Goal: Transaction & Acquisition: Obtain resource

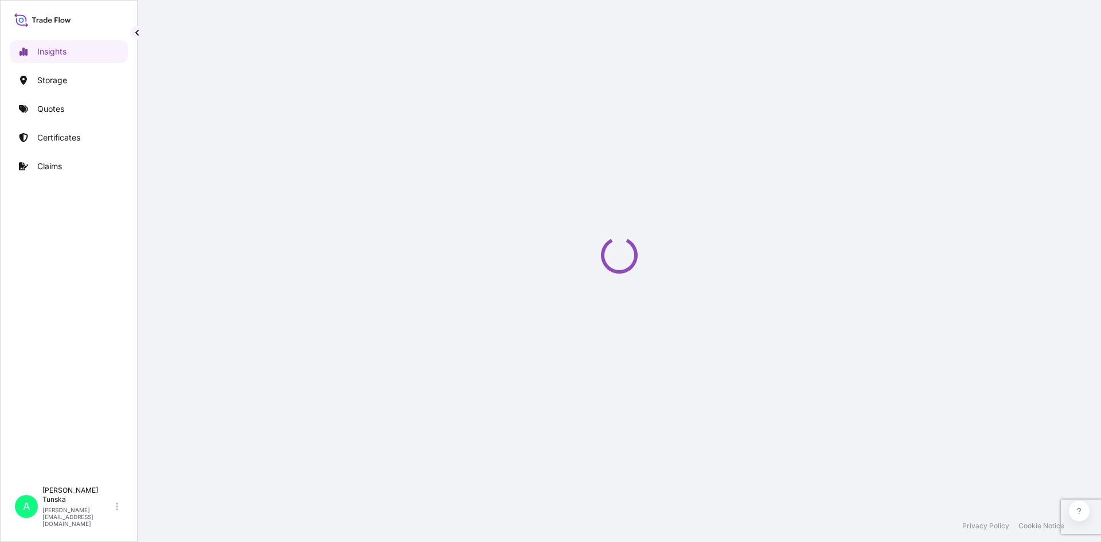
select select "2025"
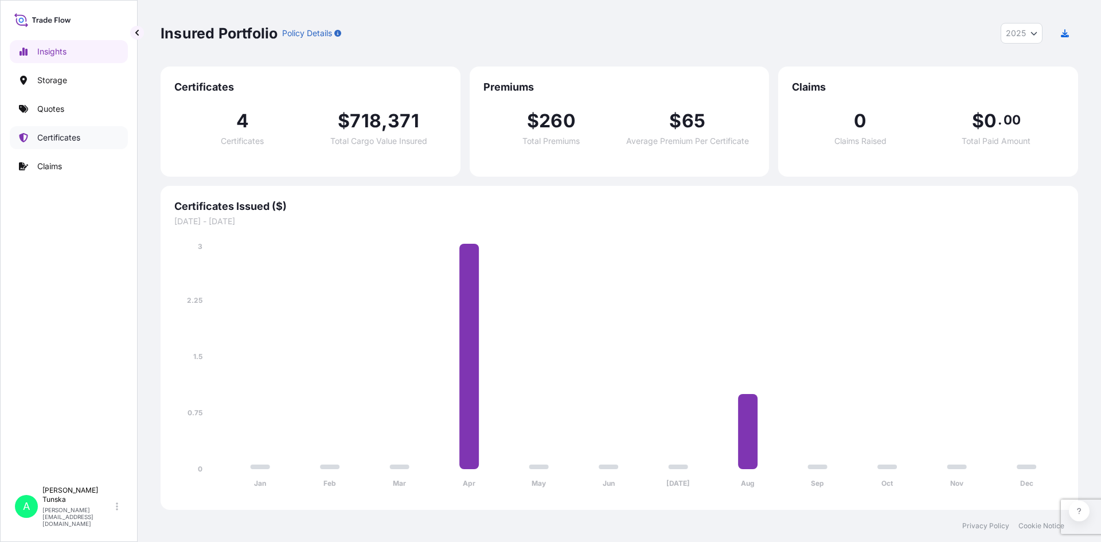
click at [58, 138] on p "Certificates" at bounding box center [58, 137] width 43 height 11
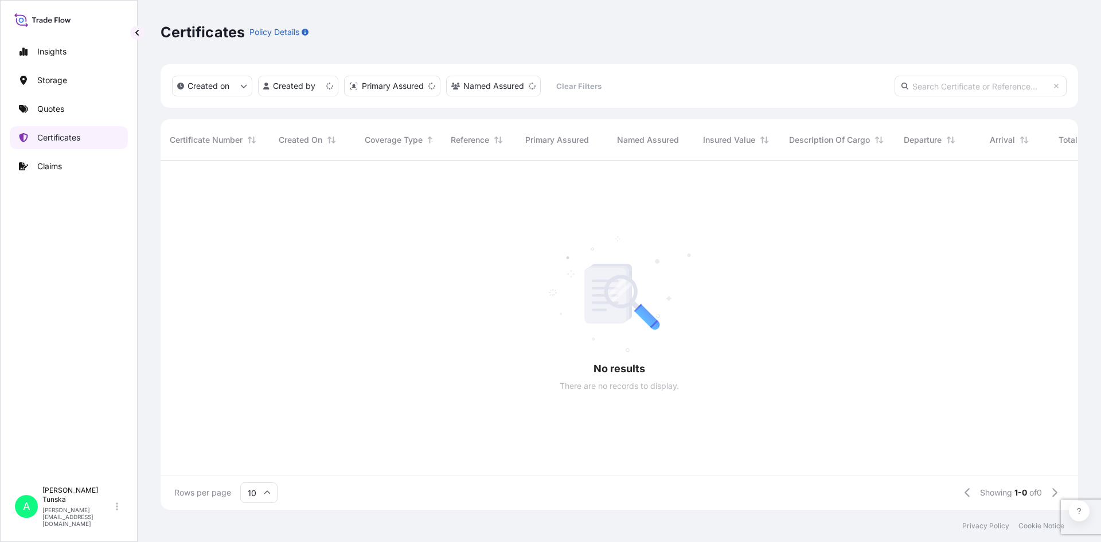
scroll to position [347, 909]
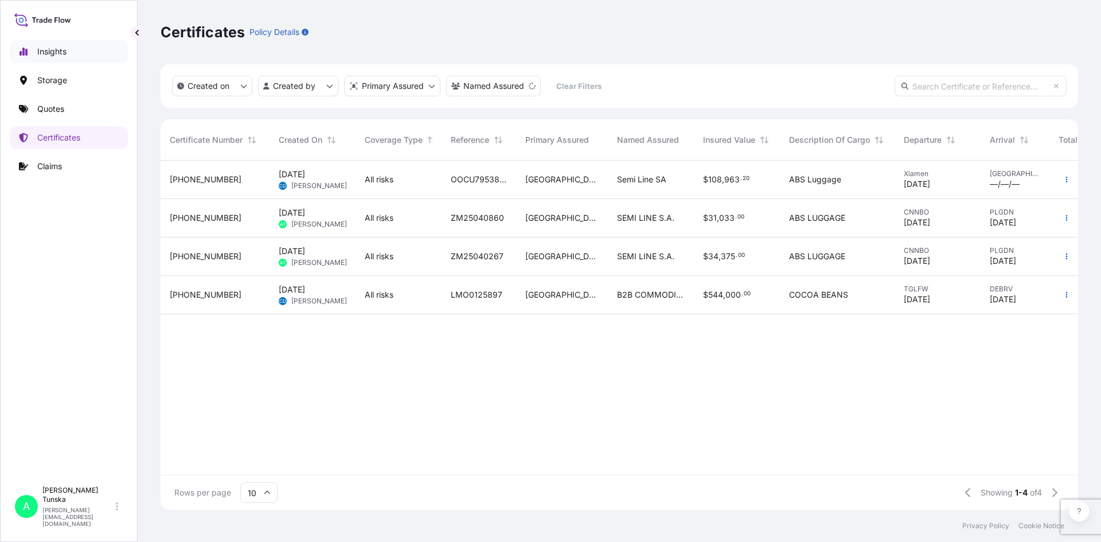
click at [54, 53] on p "Insights" at bounding box center [51, 51] width 29 height 11
select select "2025"
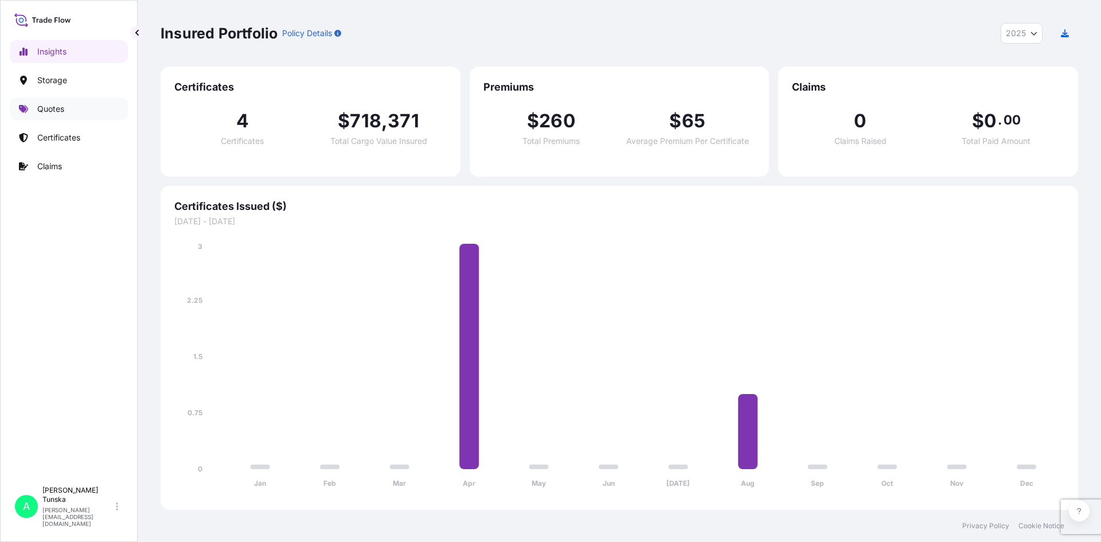
click at [67, 104] on link "Quotes" at bounding box center [69, 108] width 118 height 23
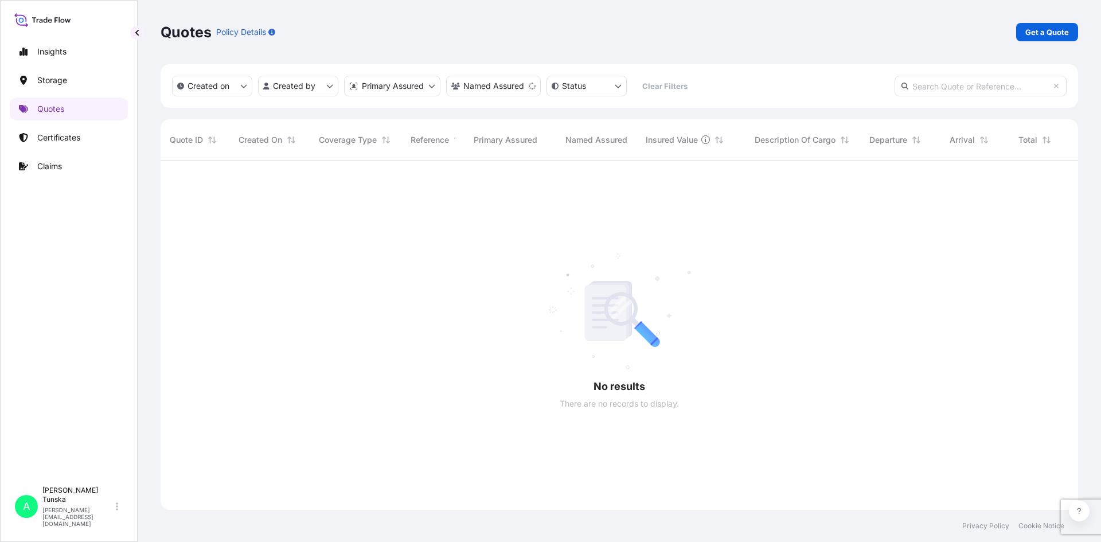
scroll to position [382, 909]
click at [68, 144] on link "Certificates" at bounding box center [69, 137] width 118 height 23
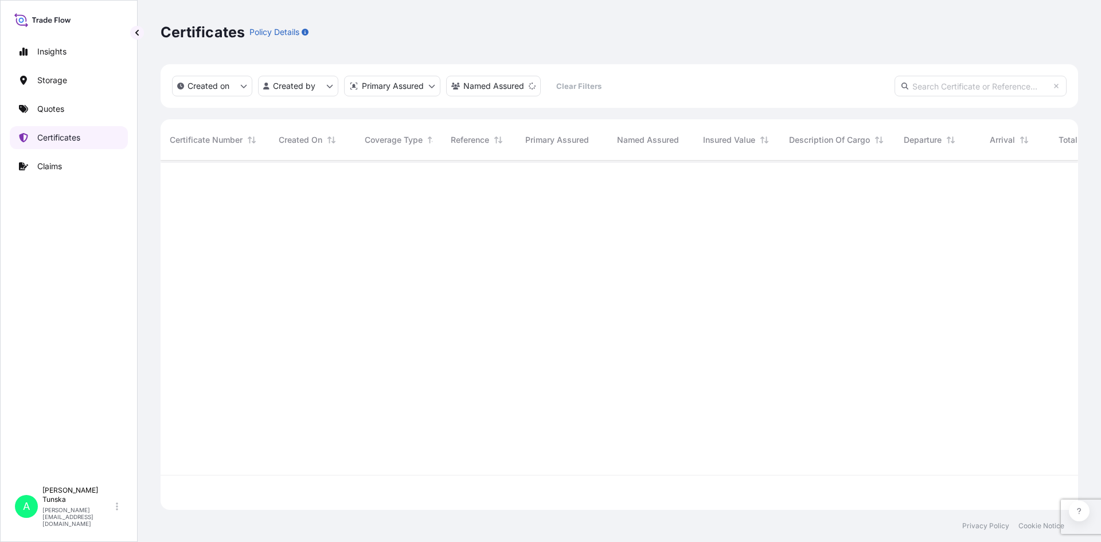
scroll to position [347, 909]
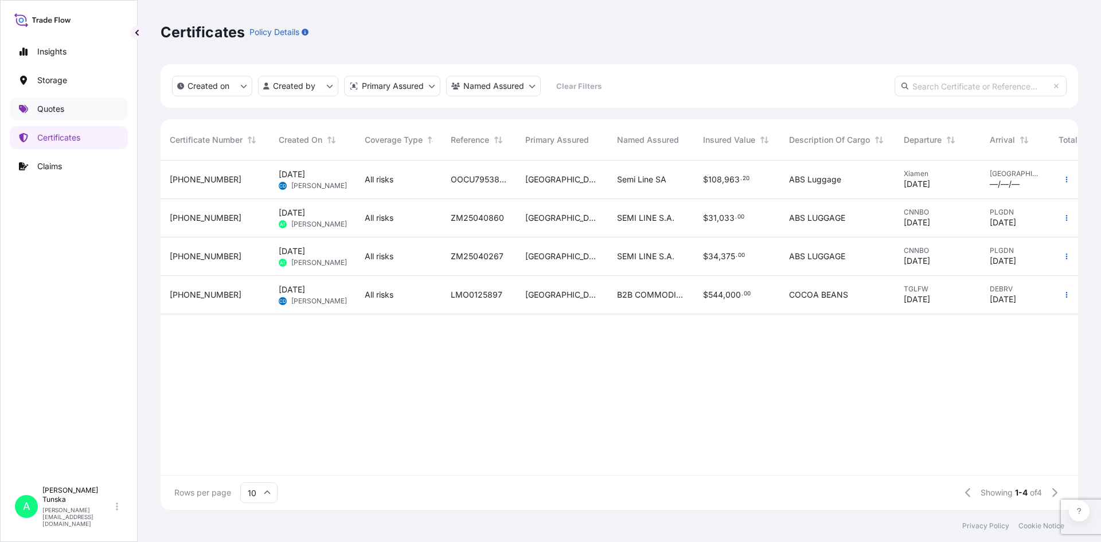
click at [64, 110] on p "Quotes" at bounding box center [50, 108] width 27 height 11
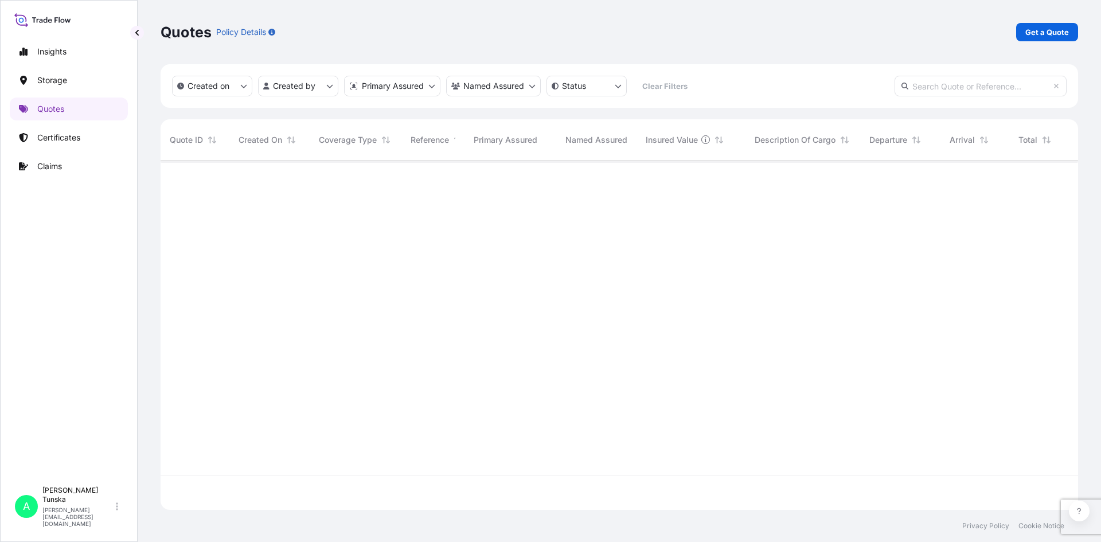
scroll to position [382, 909]
click at [1053, 26] on p "Get a Quote" at bounding box center [1047, 31] width 44 height 11
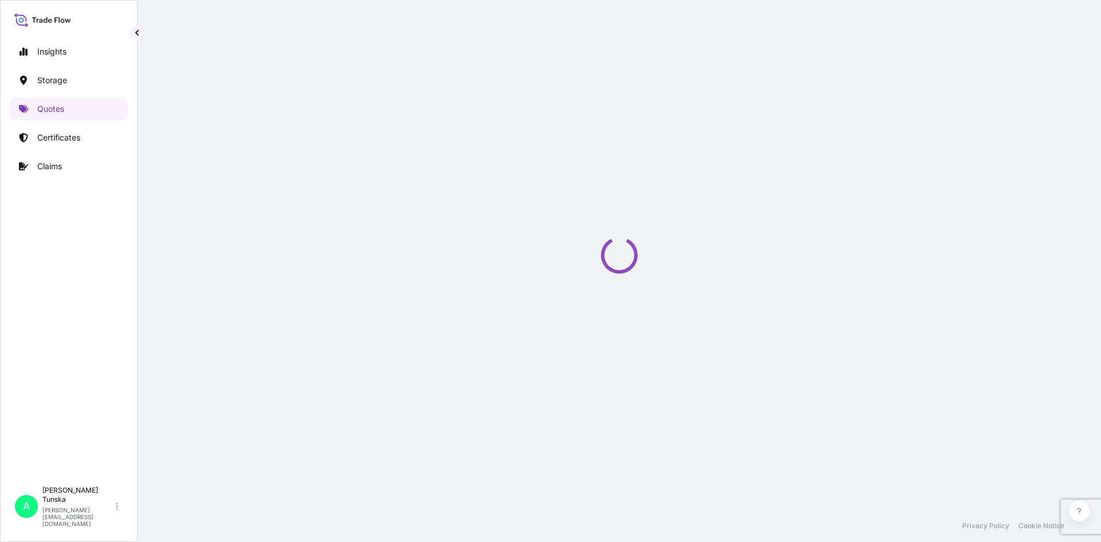
select select "Road / Inland"
select select "Water"
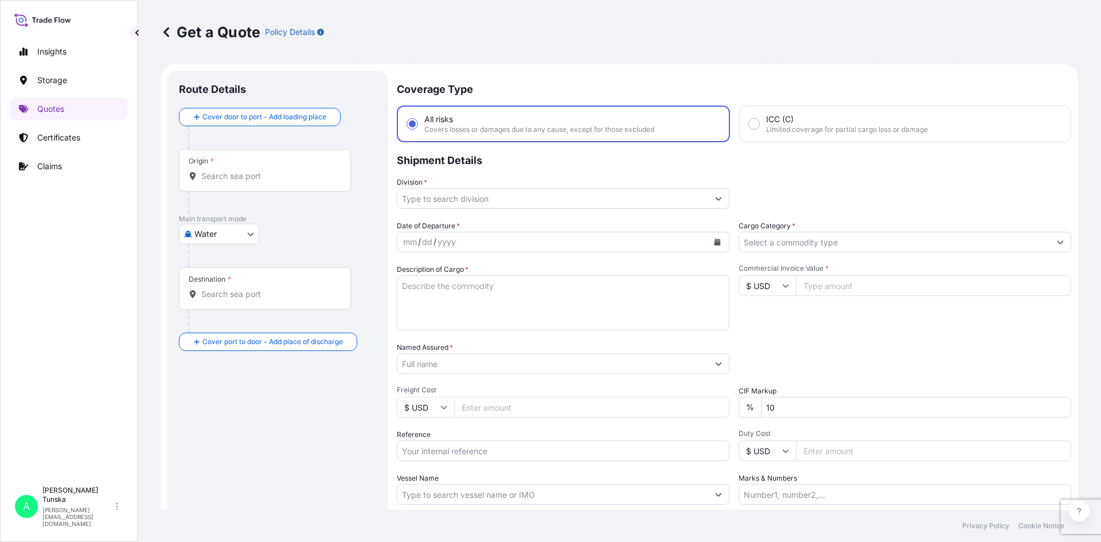
scroll to position [18, 0]
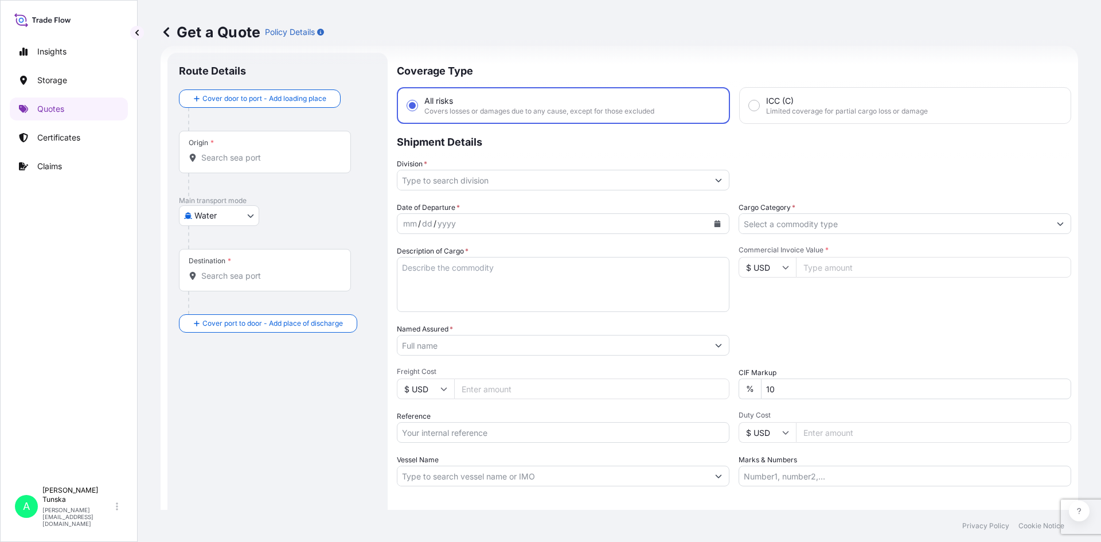
click at [240, 145] on div "Origin *" at bounding box center [265, 152] width 172 height 42
click at [240, 152] on input "Origin *" at bounding box center [268, 157] width 135 height 11
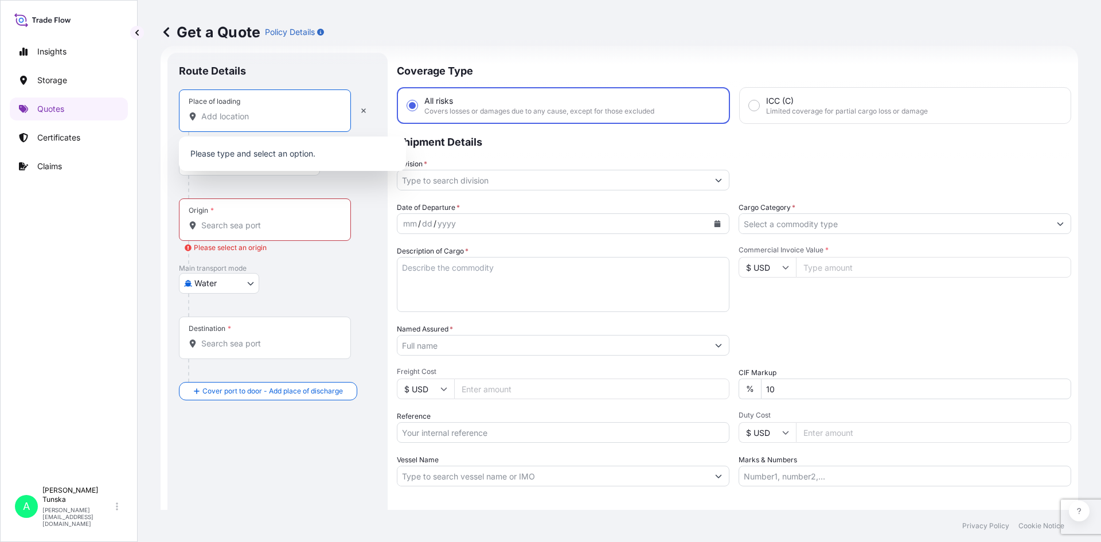
click at [253, 119] on input "Place of loading" at bounding box center [268, 116] width 135 height 11
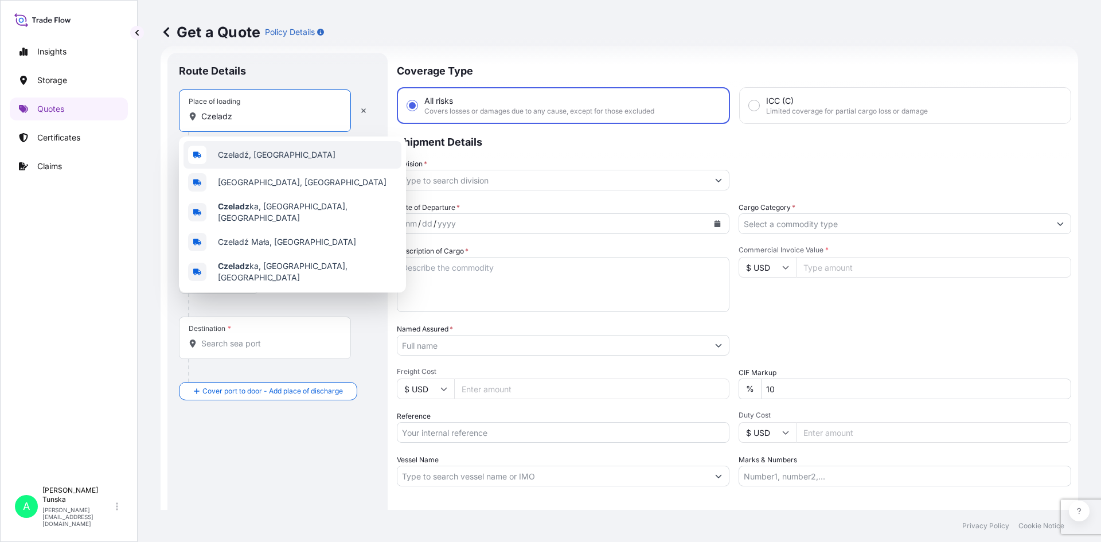
click at [274, 149] on div "Czeladź, Poland" at bounding box center [293, 155] width 218 height 28
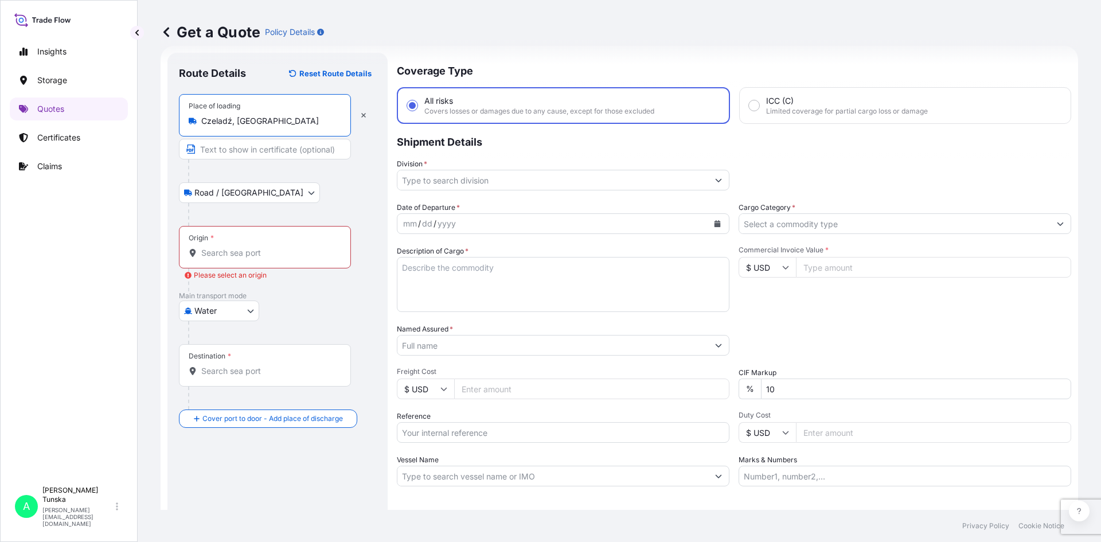
type input "Czeladź, Poland"
click at [255, 257] on input "Origin * Please select an origin" at bounding box center [268, 252] width 135 height 11
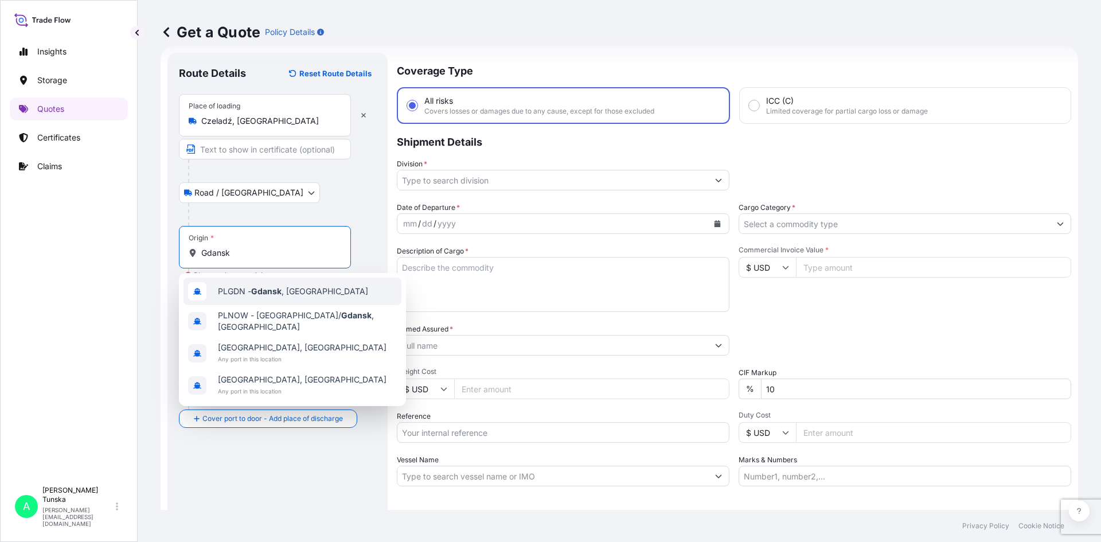
click at [248, 290] on span "PLGDN - Gdansk , Poland" at bounding box center [293, 291] width 150 height 11
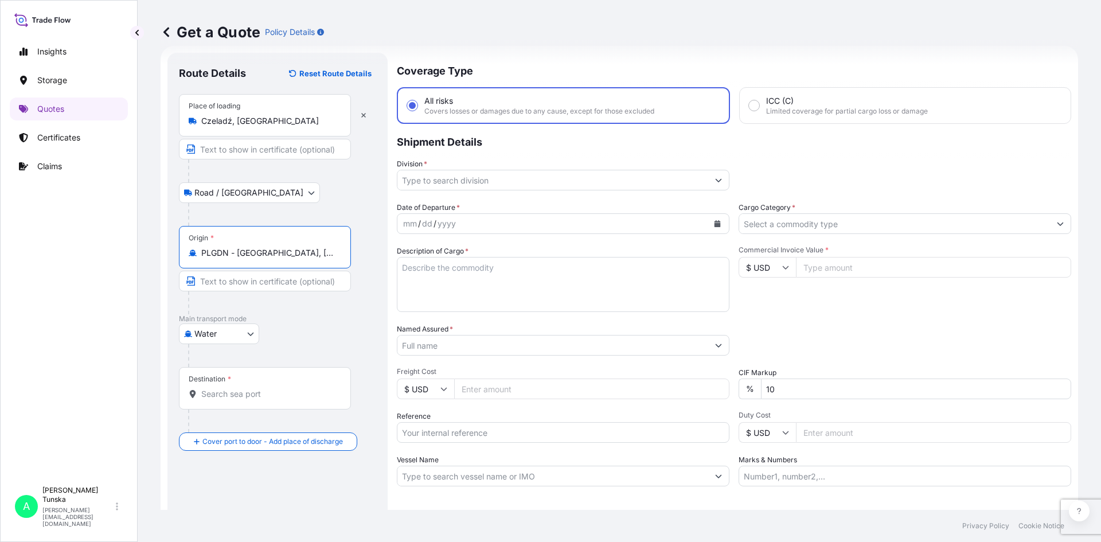
type input "PLGDN - Gdansk, Poland"
click at [240, 399] on input "Destination *" at bounding box center [268, 393] width 135 height 11
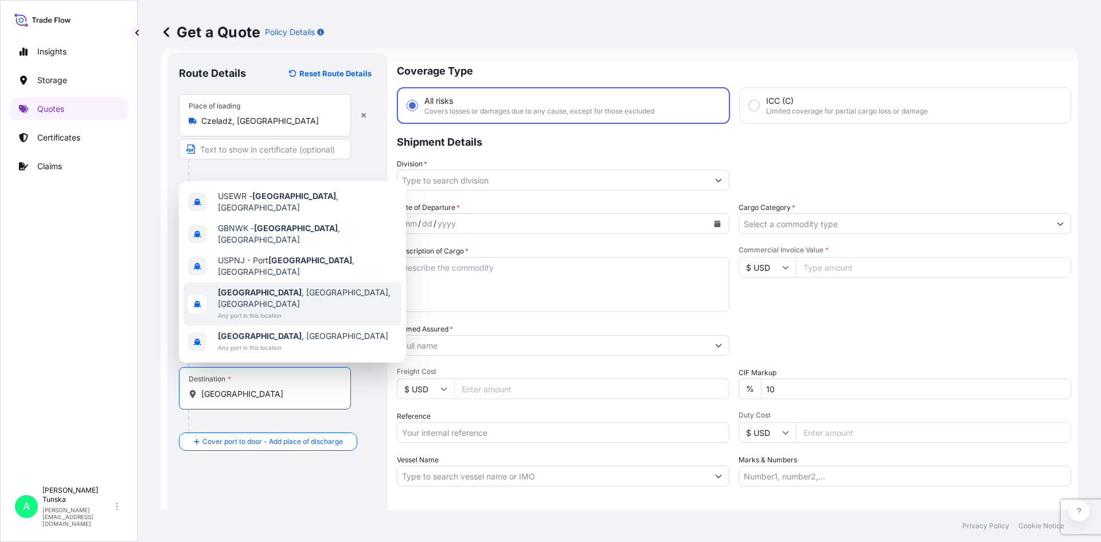
click at [294, 303] on div "Newark , NJ, USA Any port in this location" at bounding box center [293, 304] width 218 height 44
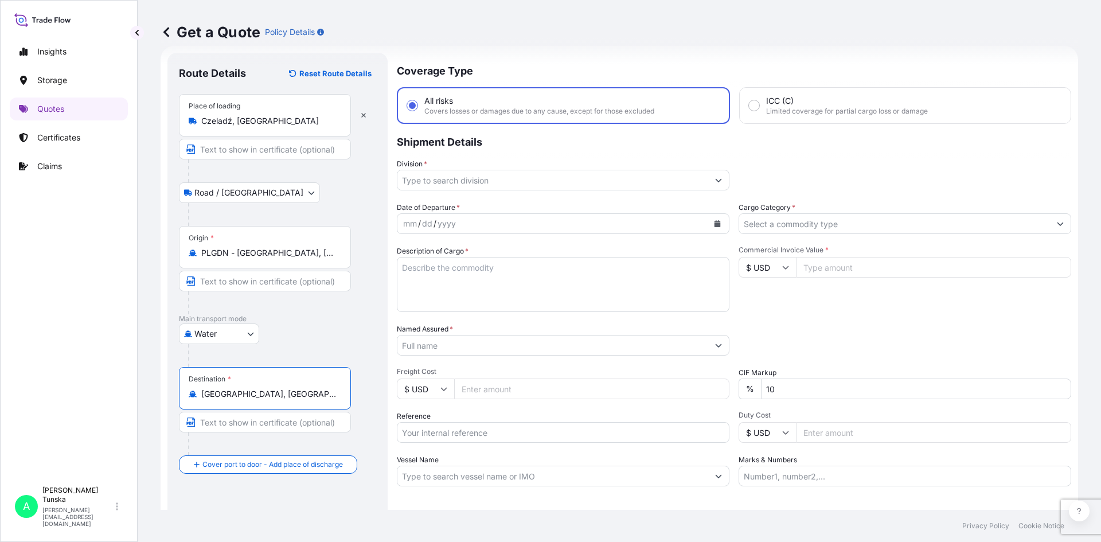
type input "Newark, NJ, USA"
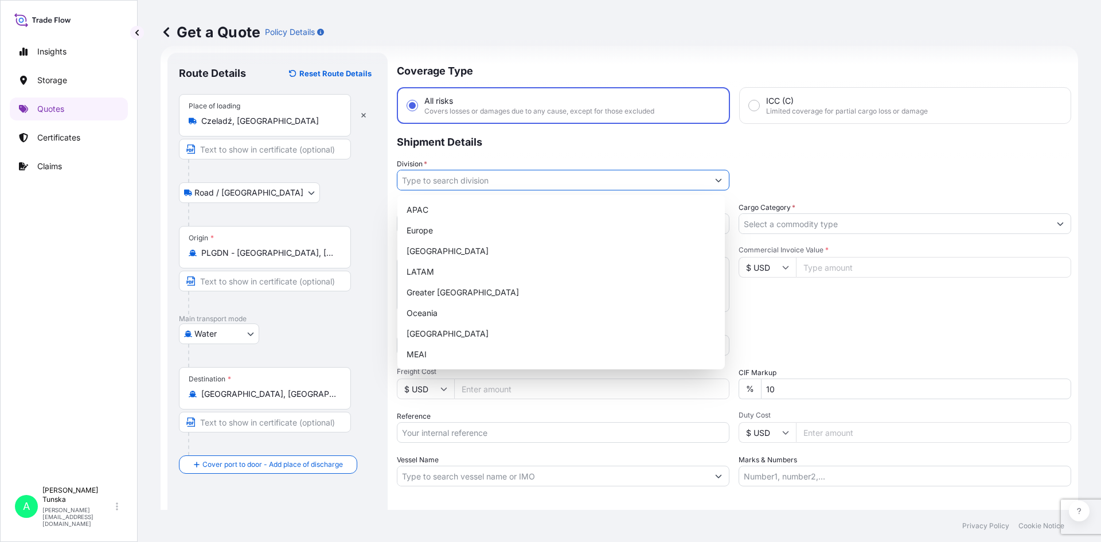
click at [536, 178] on input "Division *" at bounding box center [552, 180] width 311 height 21
click at [487, 224] on div "Europe" at bounding box center [561, 230] width 318 height 21
type input "Europe"
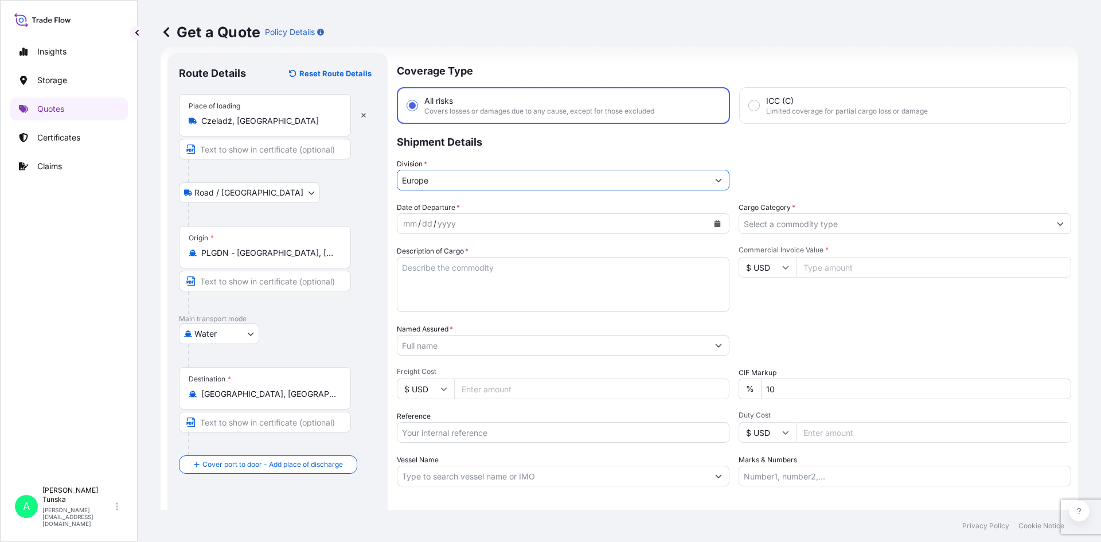
click at [487, 224] on div "mm / dd / yyyy" at bounding box center [552, 223] width 311 height 21
click at [719, 221] on button "Calendar" at bounding box center [717, 223] width 18 height 18
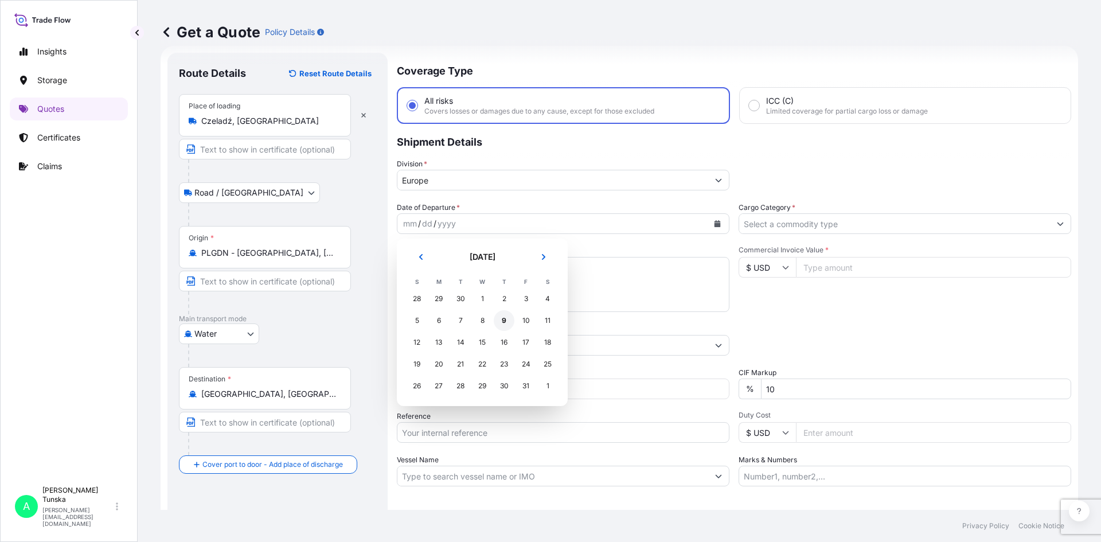
click at [502, 323] on div "9" at bounding box center [504, 320] width 21 height 21
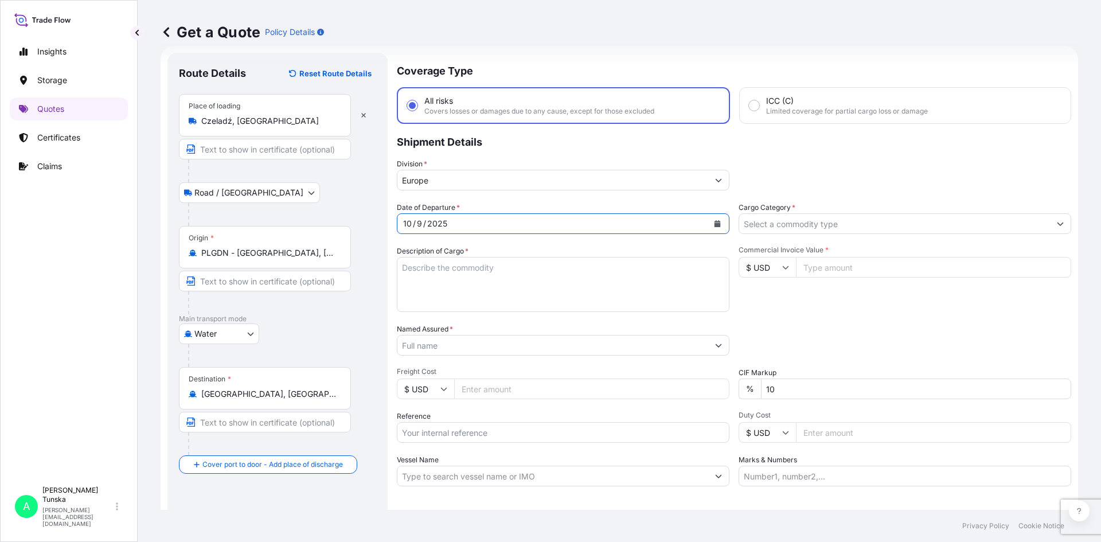
click at [804, 218] on input "Cargo Category *" at bounding box center [894, 223] width 311 height 21
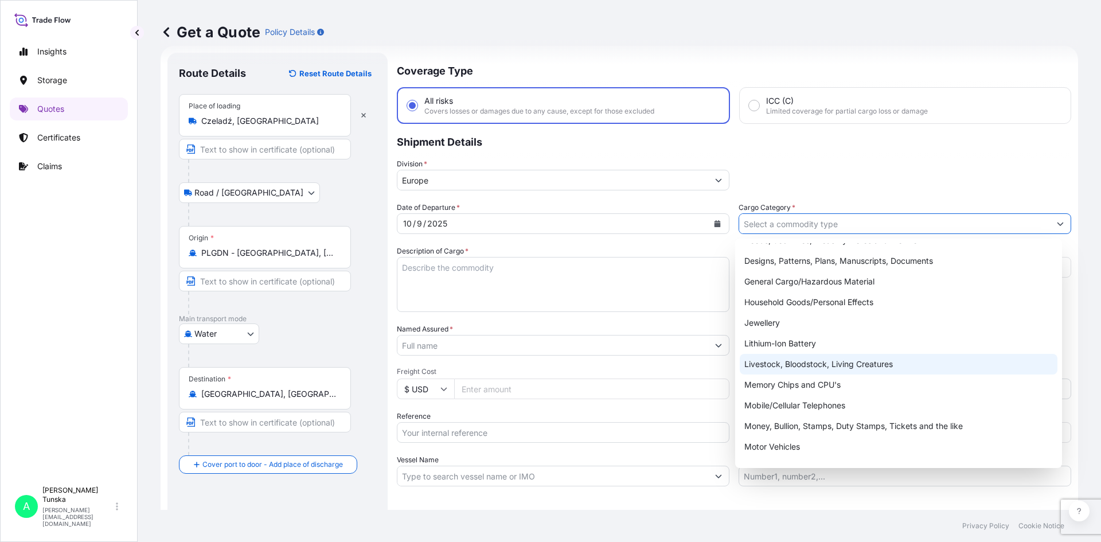
scroll to position [78, 0]
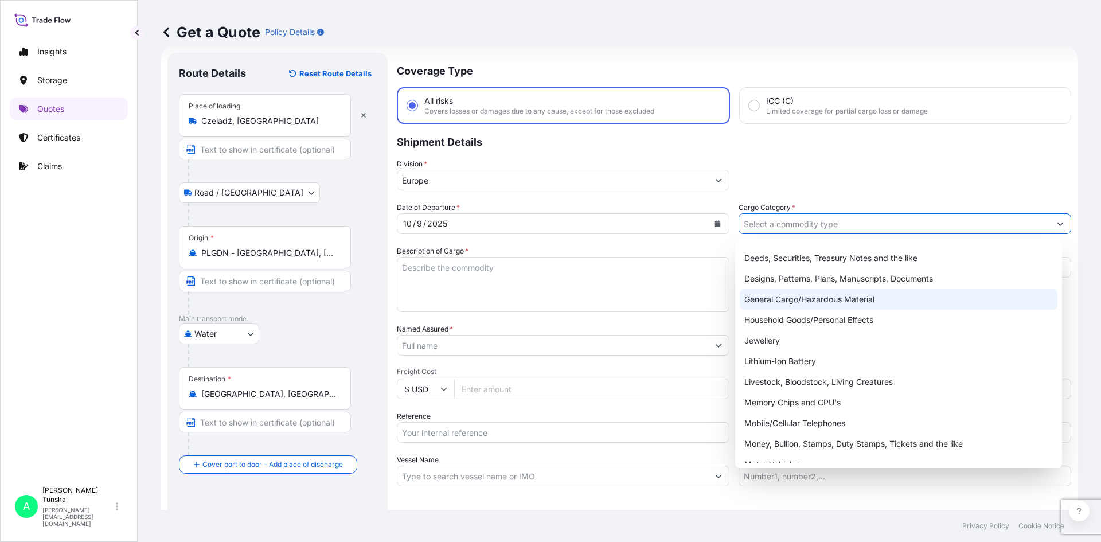
click at [893, 305] on div "General Cargo/Hazardous Material" at bounding box center [899, 299] width 318 height 21
type input "General Cargo/Hazardous Material"
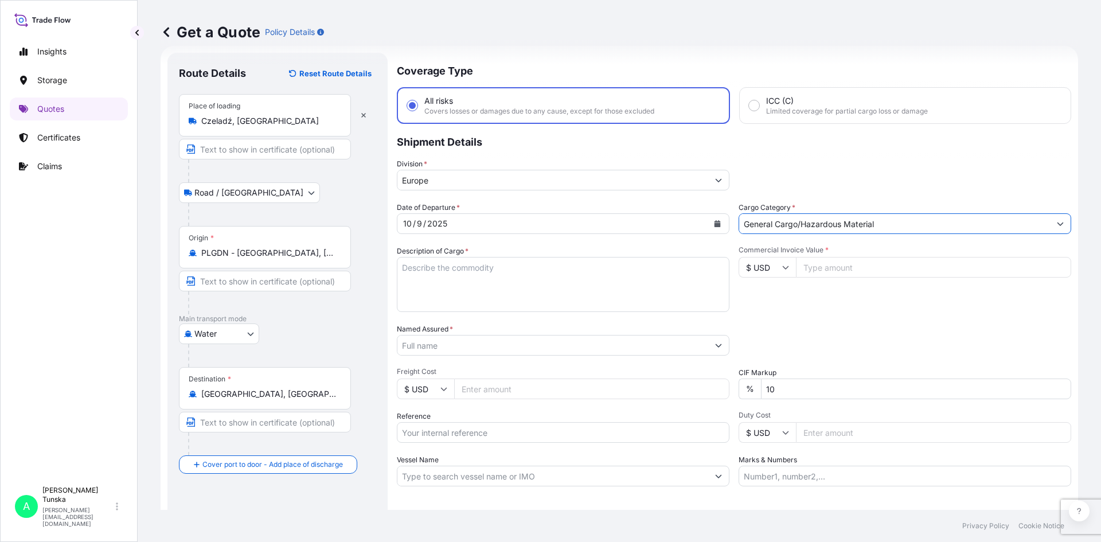
click at [549, 292] on textarea "Description of Cargo *" at bounding box center [563, 284] width 333 height 55
click at [494, 270] on textarea "Description of Cargo *" at bounding box center [563, 284] width 333 height 55
paste textarea "Paper Bags - Non Hazardous"
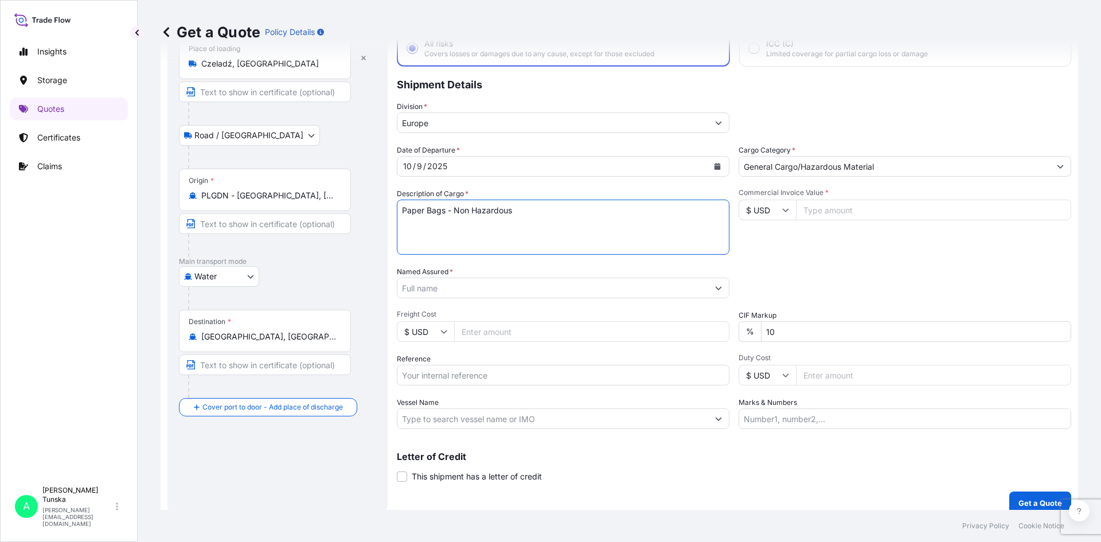
type textarea "Paper Bags - Non Hazardous"
click at [479, 283] on input "Named Assured *" at bounding box center [552, 288] width 311 height 21
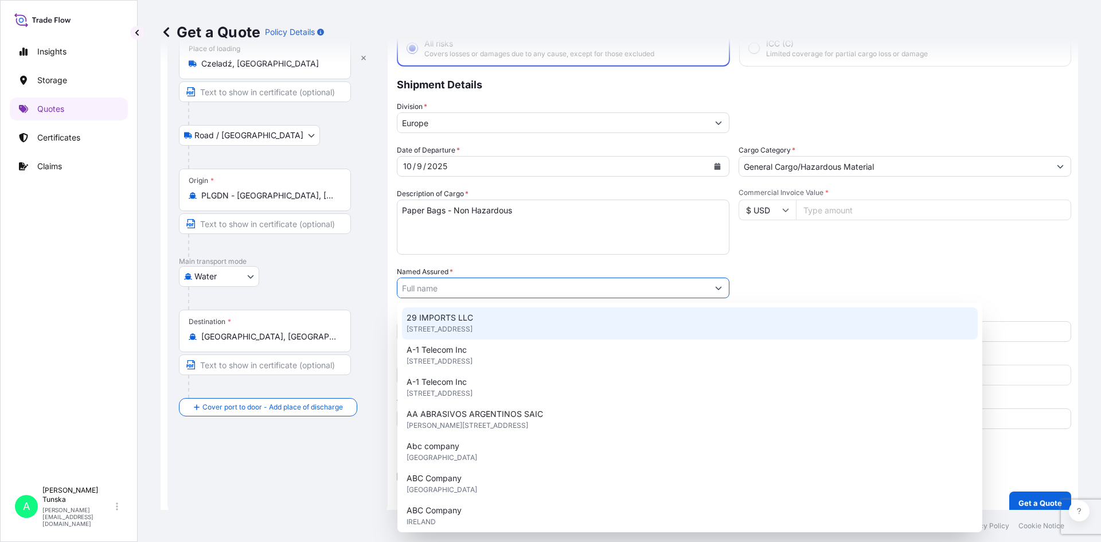
paste input "HAVI Global Solutions LLC"
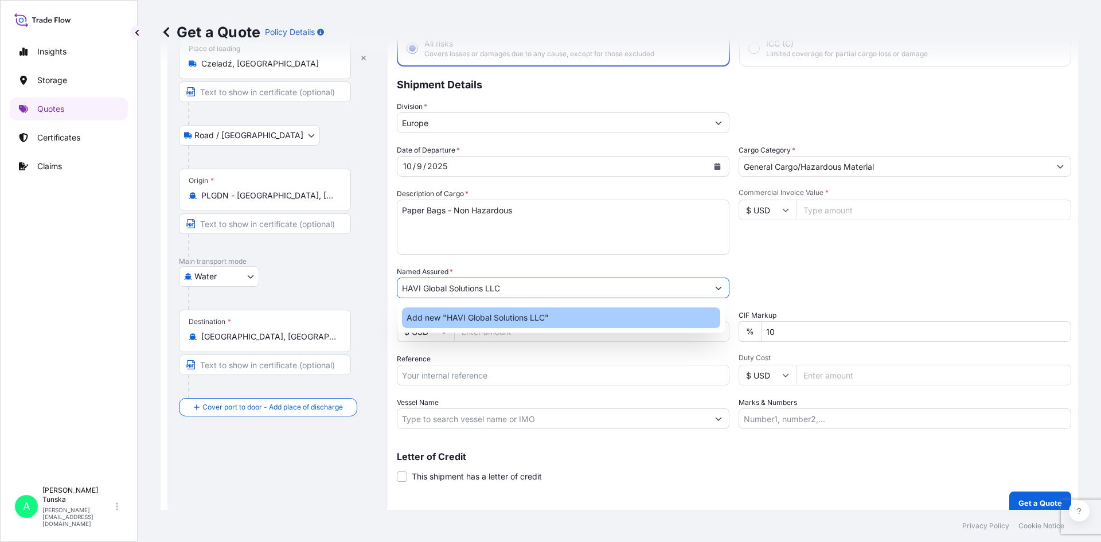
click at [483, 313] on span "Add new "HAVI Global Solutions LLC"" at bounding box center [478, 317] width 142 height 11
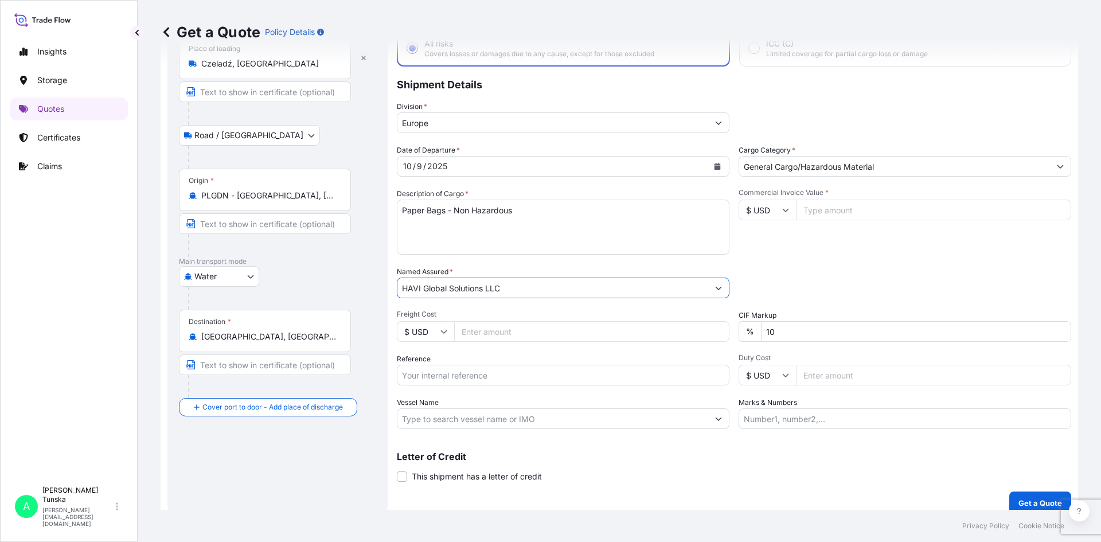
type input "HAVI Global Solutions LLC"
click at [514, 309] on div "Date of Departure * 10 / 9 / 2025 Cargo Category * General Cargo/Hazardous Mate…" at bounding box center [734, 287] width 674 height 284
click at [508, 333] on input "Freight Cost" at bounding box center [591, 331] width 275 height 21
type input "1540"
click at [805, 288] on div "Packing Category Type to search a container mode Please select a primary mode o…" at bounding box center [905, 282] width 333 height 32
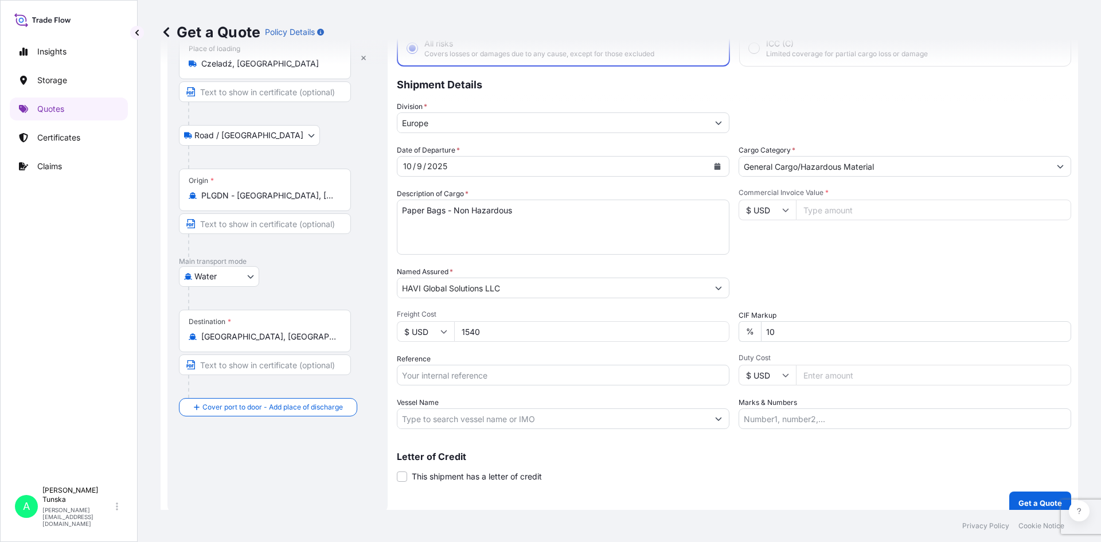
click at [468, 378] on input "Reference" at bounding box center [563, 375] width 333 height 21
paste input "PL1001003342"
type input "PL1001003342"
click at [546, 416] on input "Vessel Name" at bounding box center [552, 418] width 311 height 21
paste input "VILNIA MAERSK"
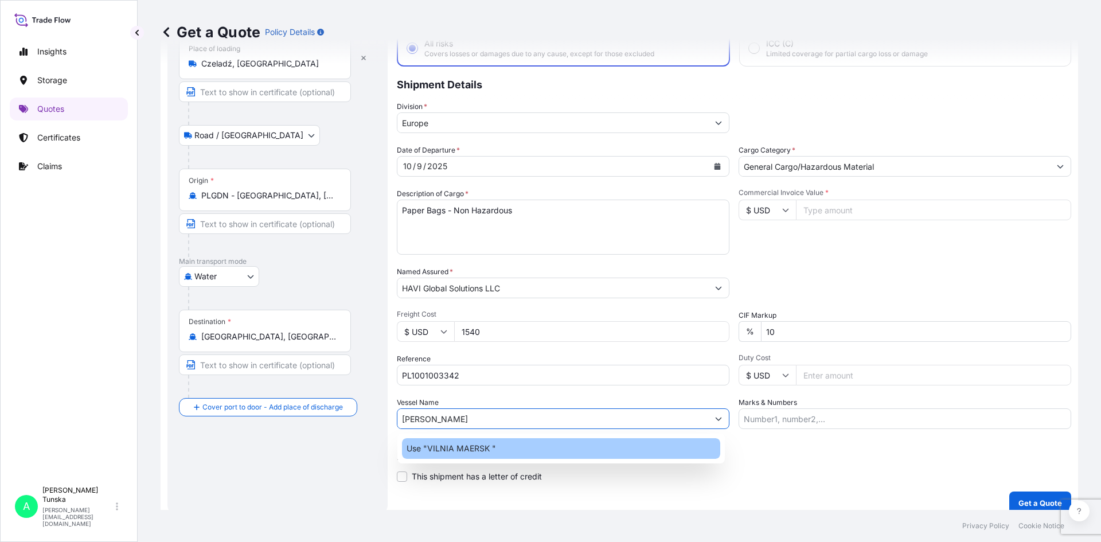
click at [542, 443] on div "Use "VILNIA MAERSK "" at bounding box center [561, 448] width 318 height 21
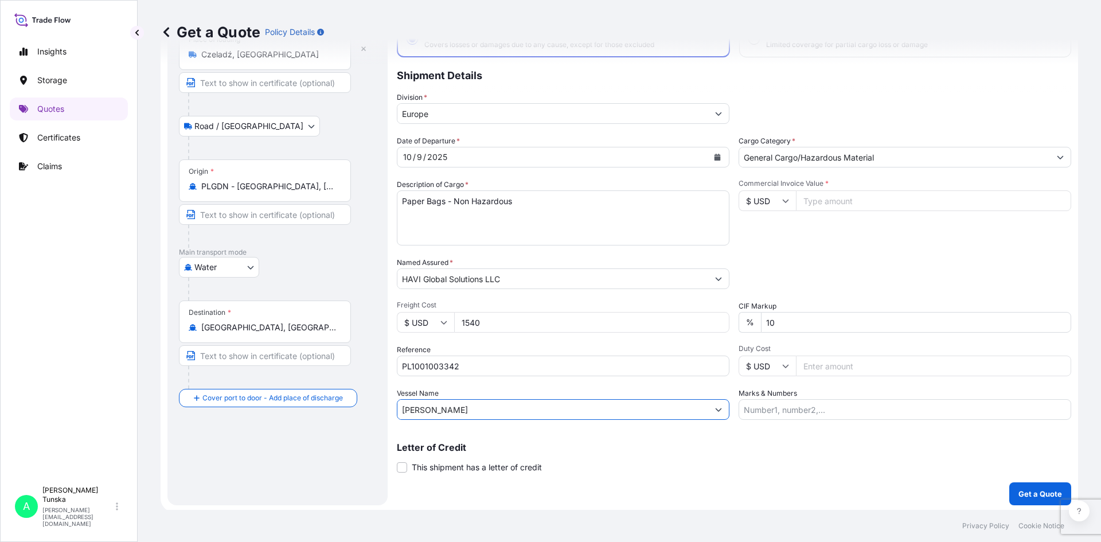
scroll to position [87, 0]
type input "VILNIA MAERSK"
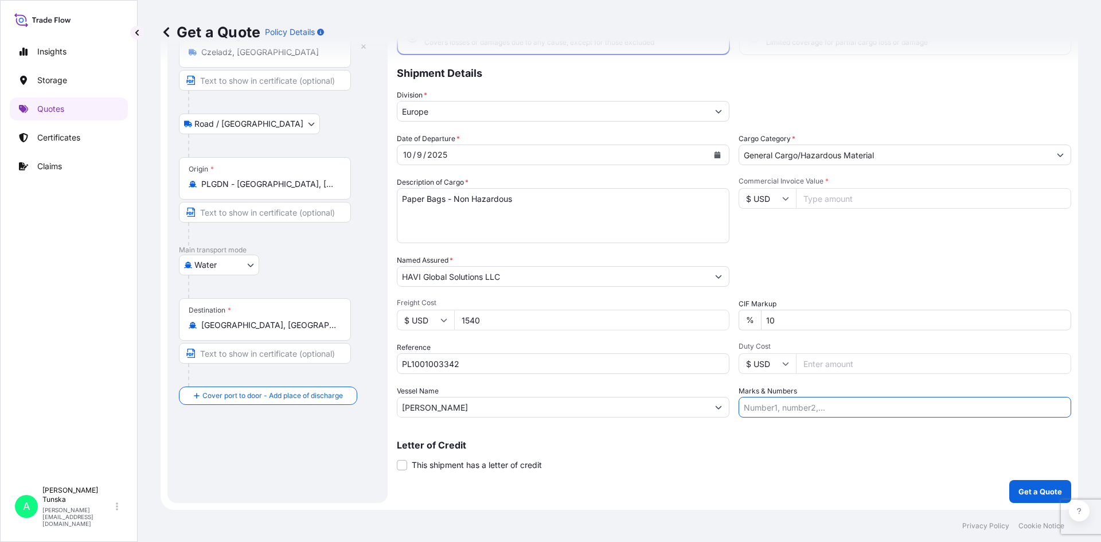
click at [811, 411] on input "Marks & Numbers" at bounding box center [905, 407] width 333 height 21
click at [790, 465] on div "Letter of Credit This shipment has a letter of credit Letter of credit * Letter…" at bounding box center [734, 455] width 674 height 30
click at [1026, 491] on p "Get a Quote" at bounding box center [1040, 491] width 44 height 11
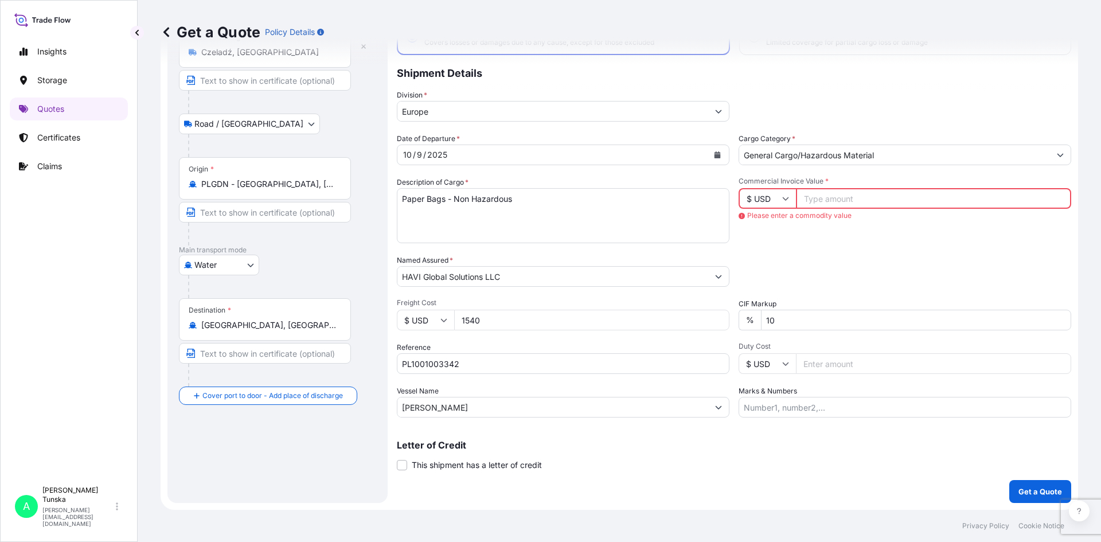
click at [854, 196] on input "Commercial Invoice Value *" at bounding box center [933, 198] width 275 height 21
click at [866, 367] on input "Duty Cost" at bounding box center [933, 363] width 275 height 21
type input "30924"
click at [865, 467] on div "Letter of Credit This shipment has a letter of credit Letter of credit * Letter…" at bounding box center [734, 455] width 674 height 30
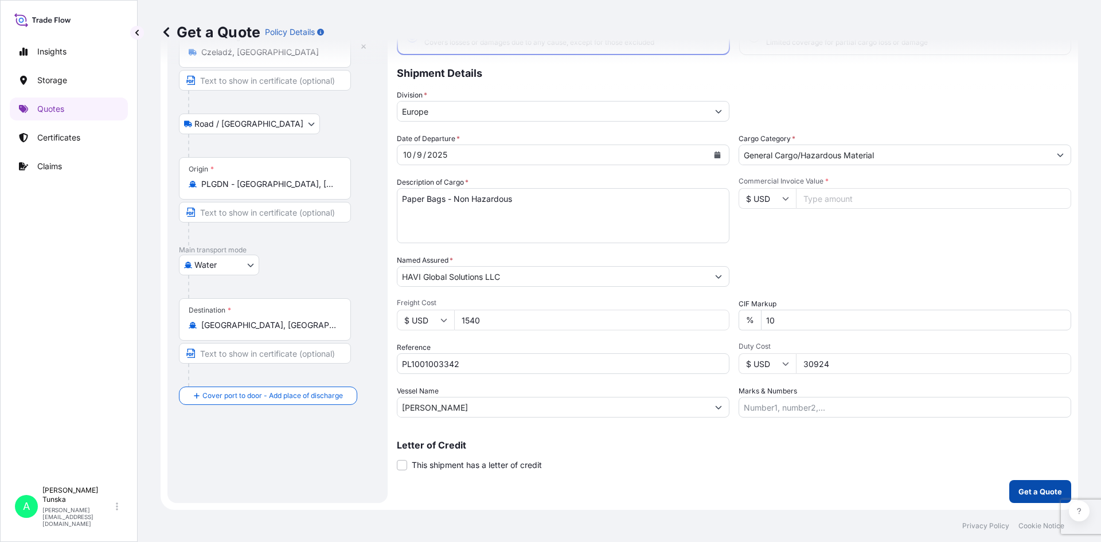
click at [1030, 487] on p "Get a Quote" at bounding box center [1040, 491] width 44 height 11
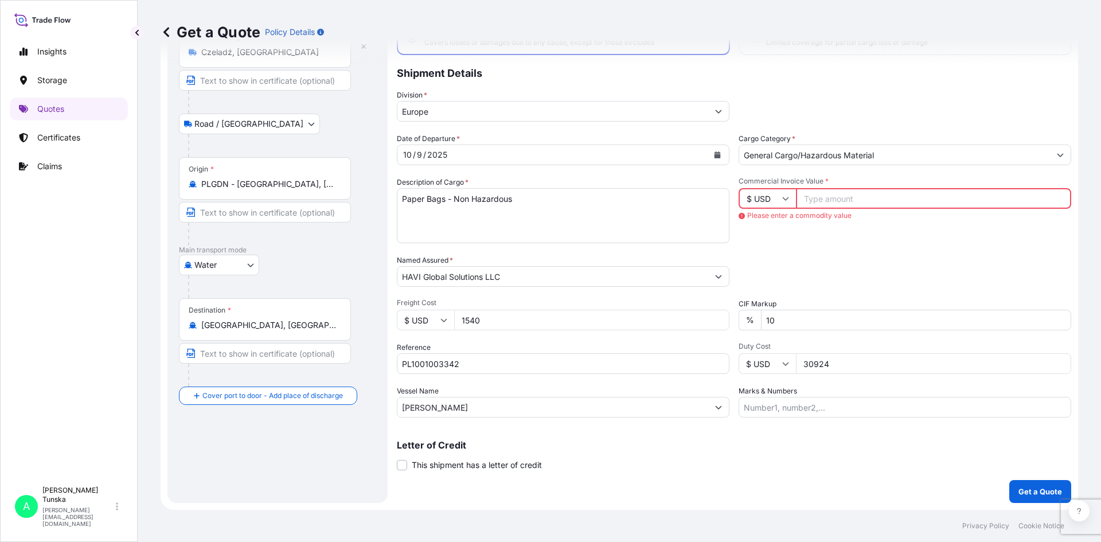
drag, startPoint x: 840, startPoint y: 365, endPoint x: 732, endPoint y: 356, distance: 107.6
click at [732, 356] on div "Date of Departure * 10 / 9 / 2025 Cargo Category * General Cargo/Hazardous Mate…" at bounding box center [734, 275] width 674 height 284
drag, startPoint x: 825, startPoint y: 203, endPoint x: 835, endPoint y: 208, distance: 11.0
click at [826, 203] on input "Commercial Invoice Value *" at bounding box center [933, 198] width 275 height 21
paste input "30924"
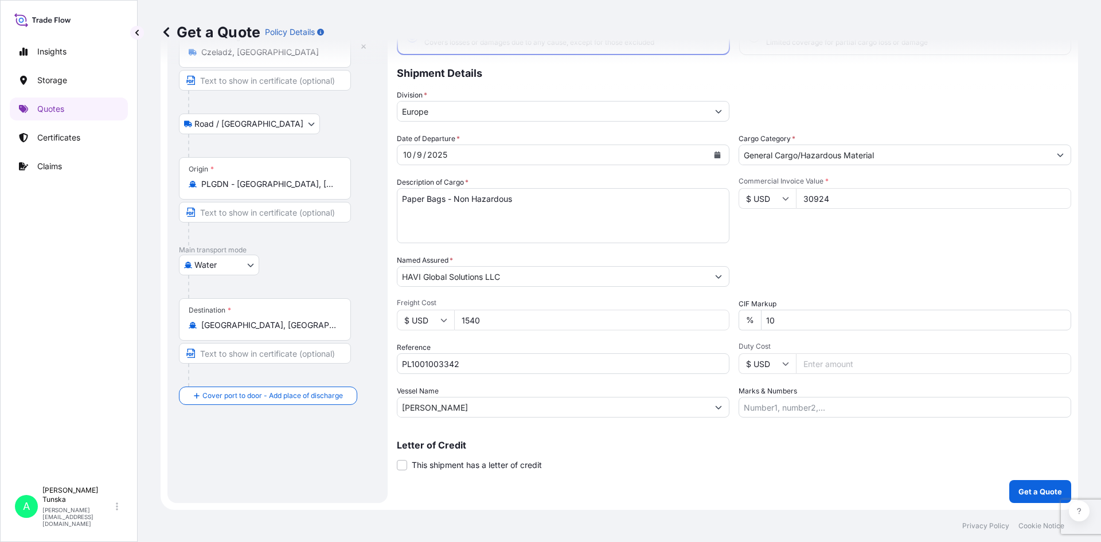
type input "30924"
click at [829, 255] on div "Packing Category Type to search a container mode Please select a primary mode o…" at bounding box center [905, 271] width 333 height 32
click at [1018, 486] on p "Get a Quote" at bounding box center [1040, 491] width 44 height 11
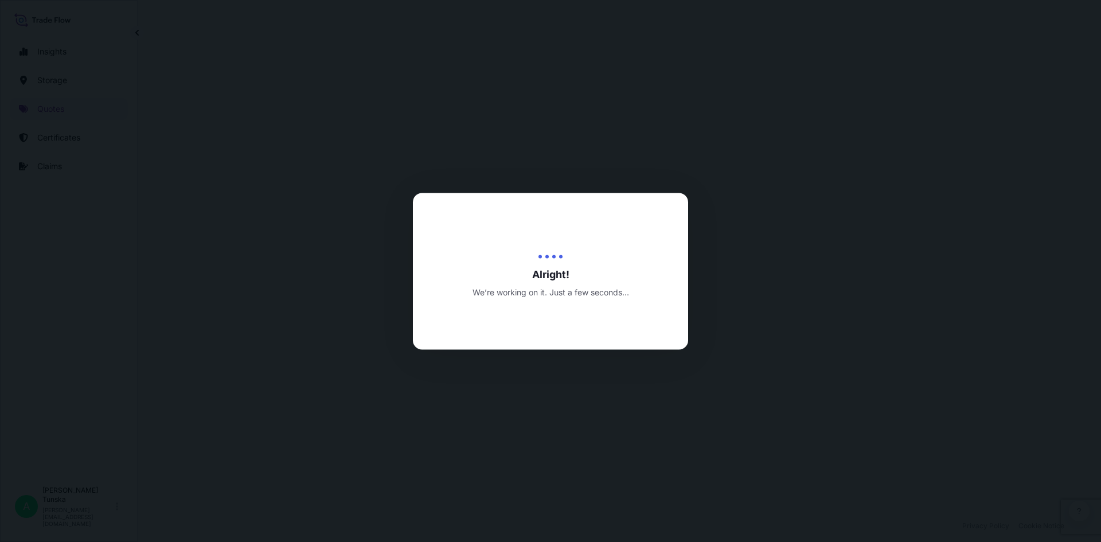
select select "Road / Inland"
select select "Water"
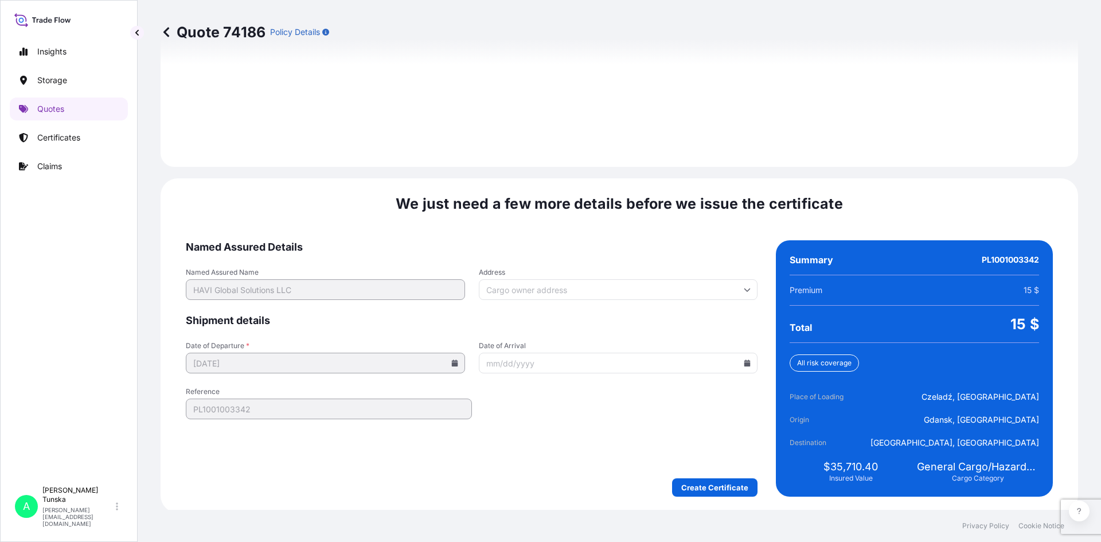
scroll to position [1643, 0]
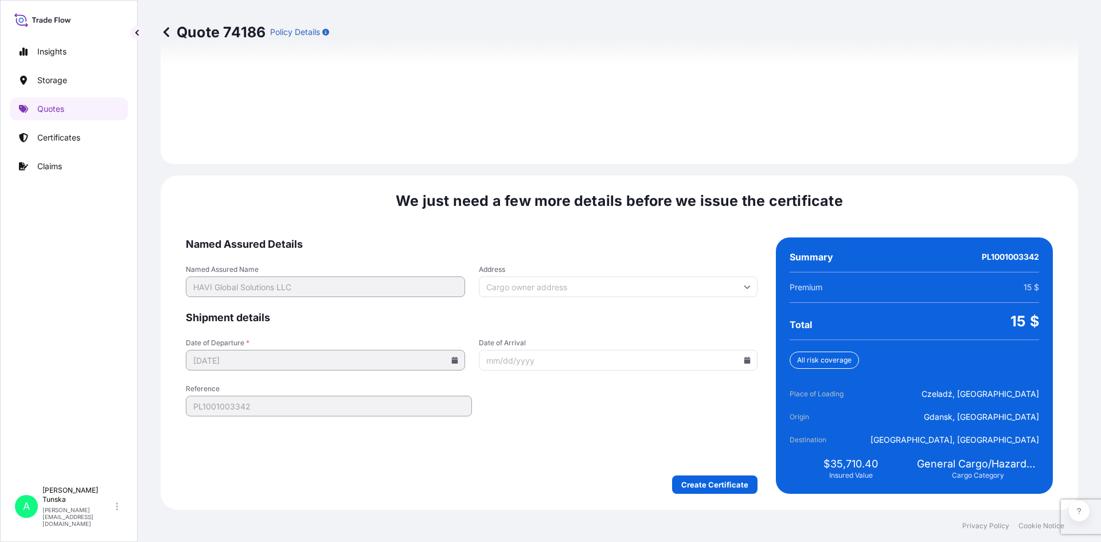
click at [524, 287] on input "Address" at bounding box center [618, 286] width 279 height 21
paste input "345 N. Morgan Street, Suite 1000"
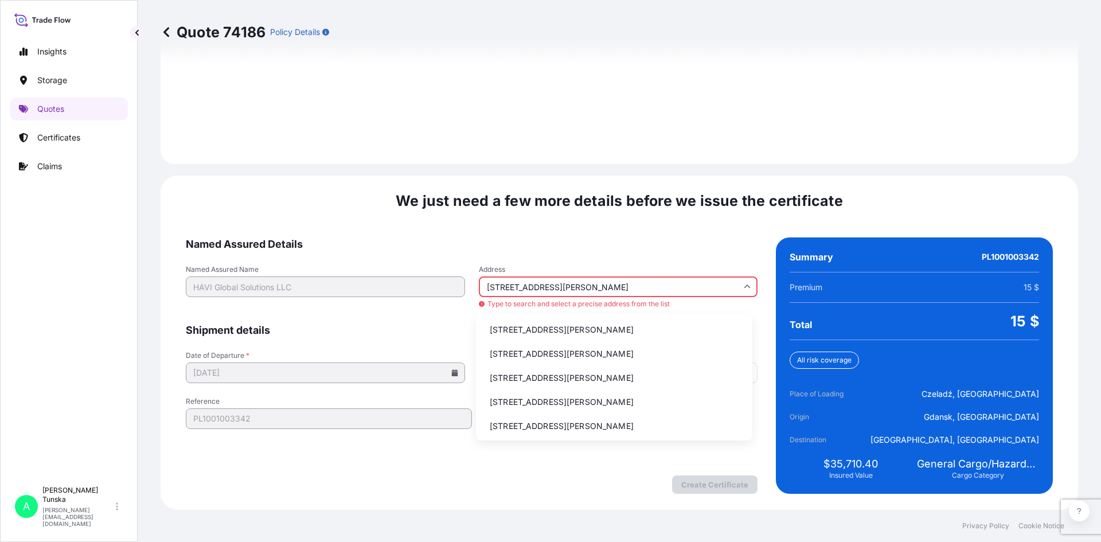
click at [657, 333] on li "345 North Morgan Street suite 1000, Chicago, IL, USA" at bounding box center [614, 330] width 267 height 22
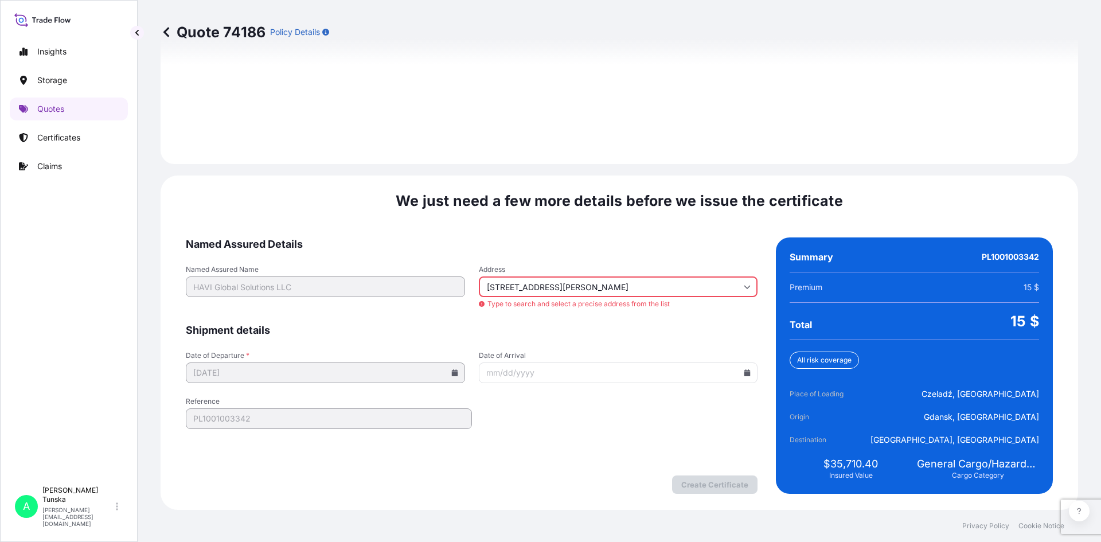
type input "345 N Morgan St suite 1000, Chicago, IL 60607, USA"
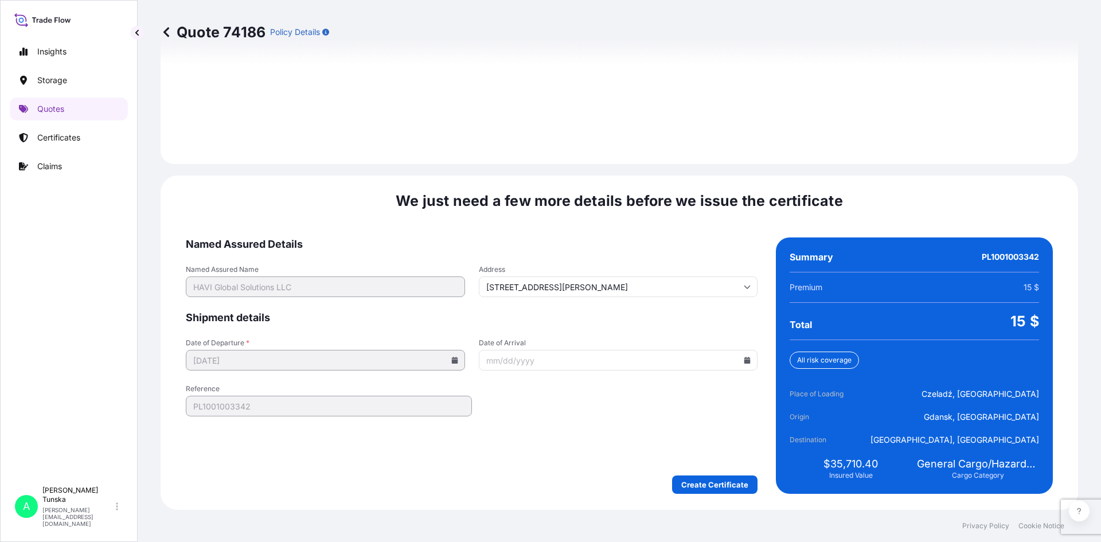
click at [746, 357] on input "Date of Arrival" at bounding box center [618, 360] width 279 height 21
click at [744, 360] on icon at bounding box center [747, 360] width 6 height 7
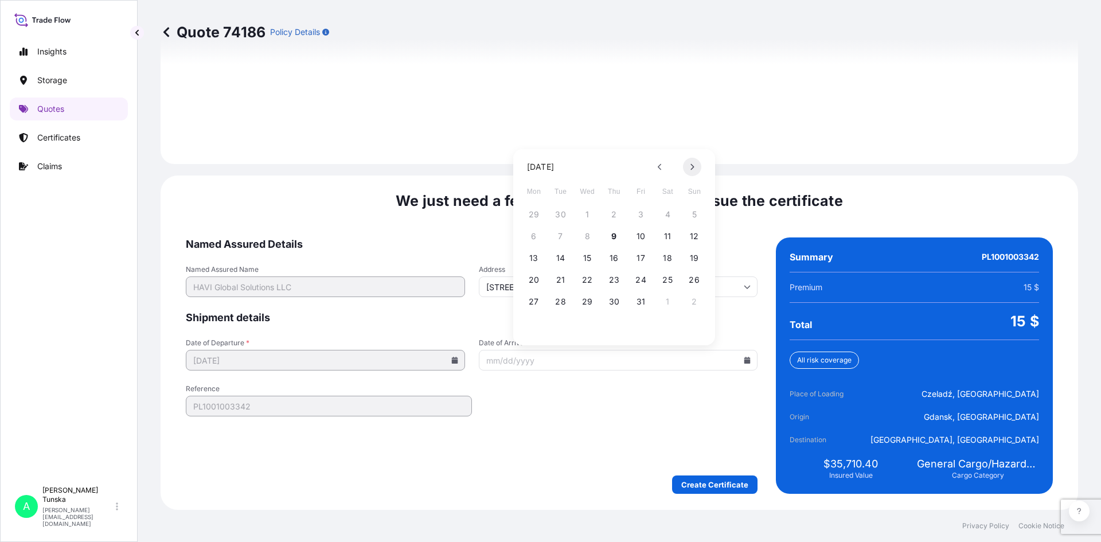
click at [694, 163] on button at bounding box center [692, 167] width 18 height 18
click at [668, 234] on button "8" at bounding box center [667, 236] width 18 height 18
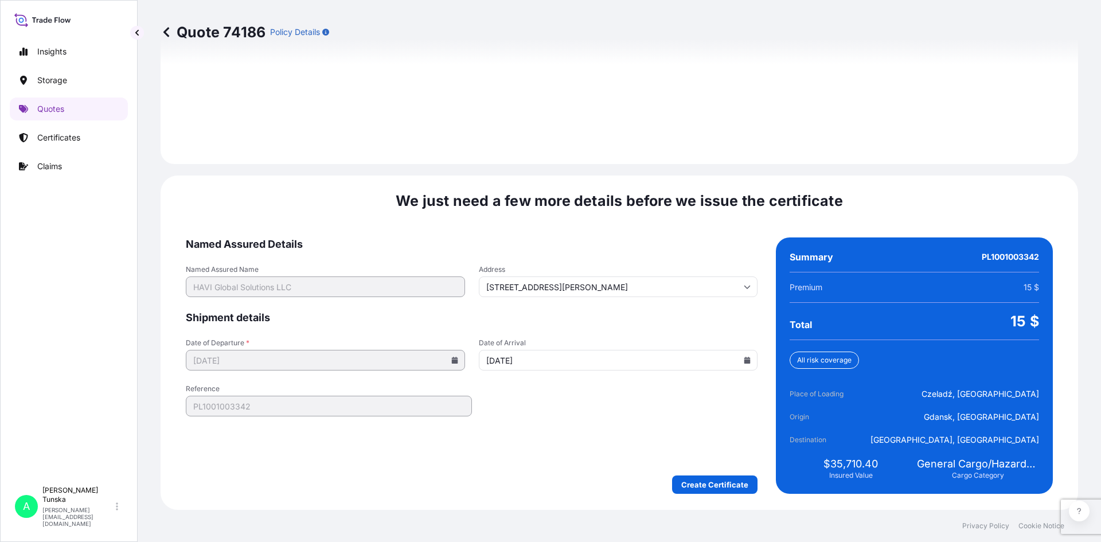
type input "11/08/2025"
click at [569, 452] on form "Named Assured Details Named Assured Name HAVI Global Solutions LLC Address 345 …" at bounding box center [472, 365] width 572 height 256
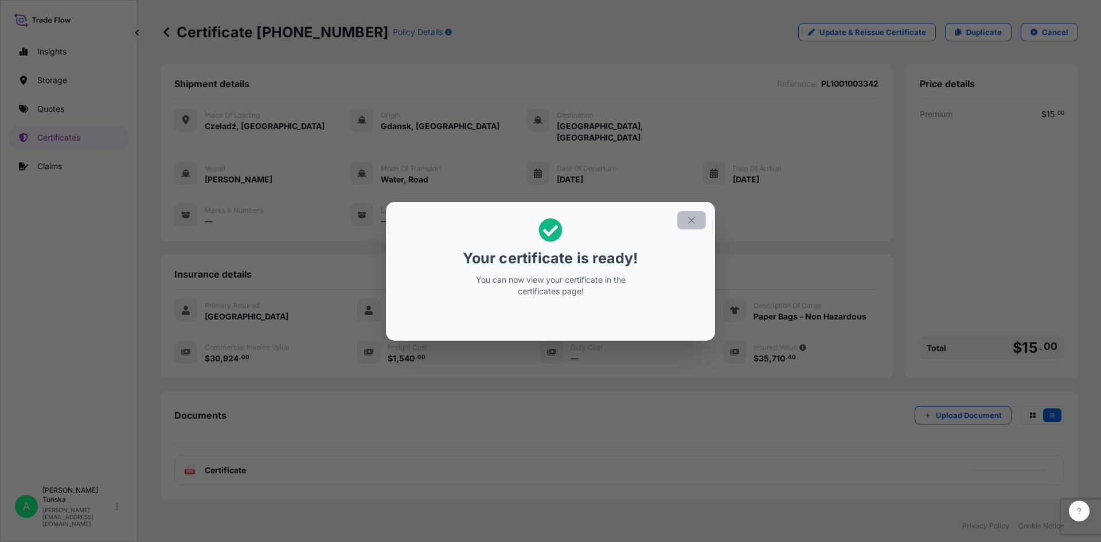
click at [694, 217] on icon "button" at bounding box center [691, 220] width 10 height 10
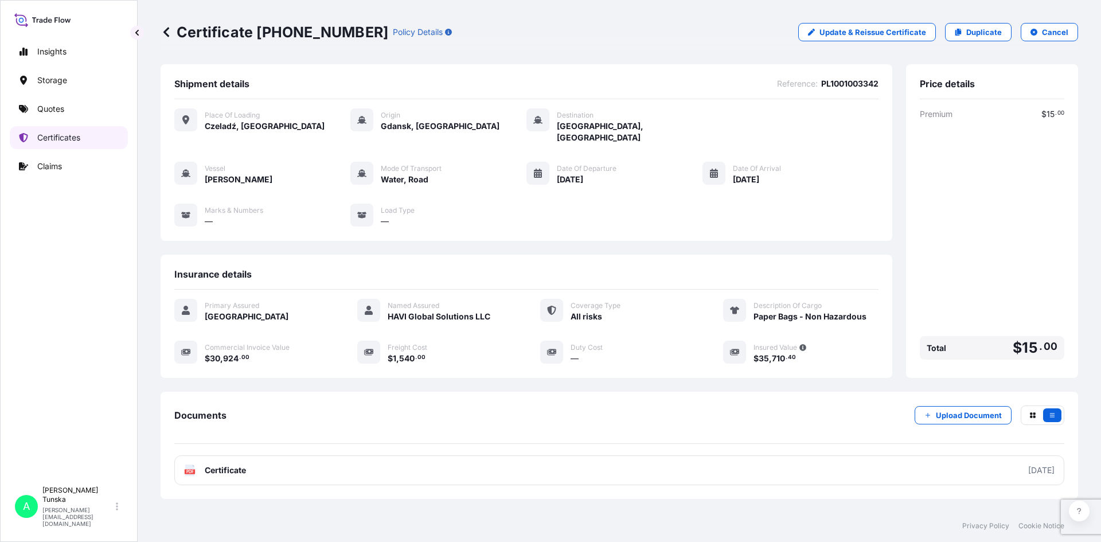
click at [56, 140] on p "Certificates" at bounding box center [58, 137] width 43 height 11
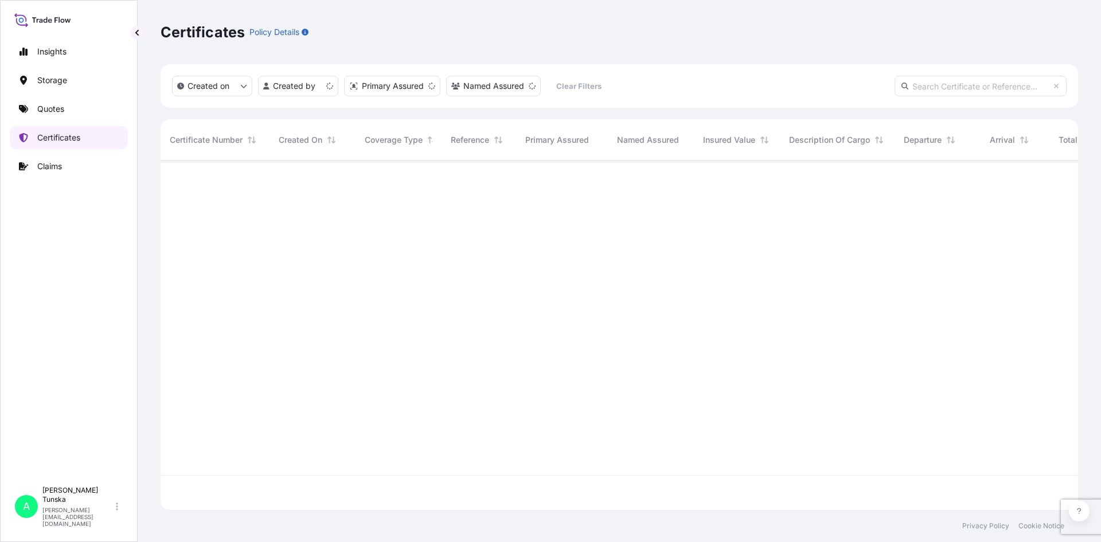
scroll to position [347, 909]
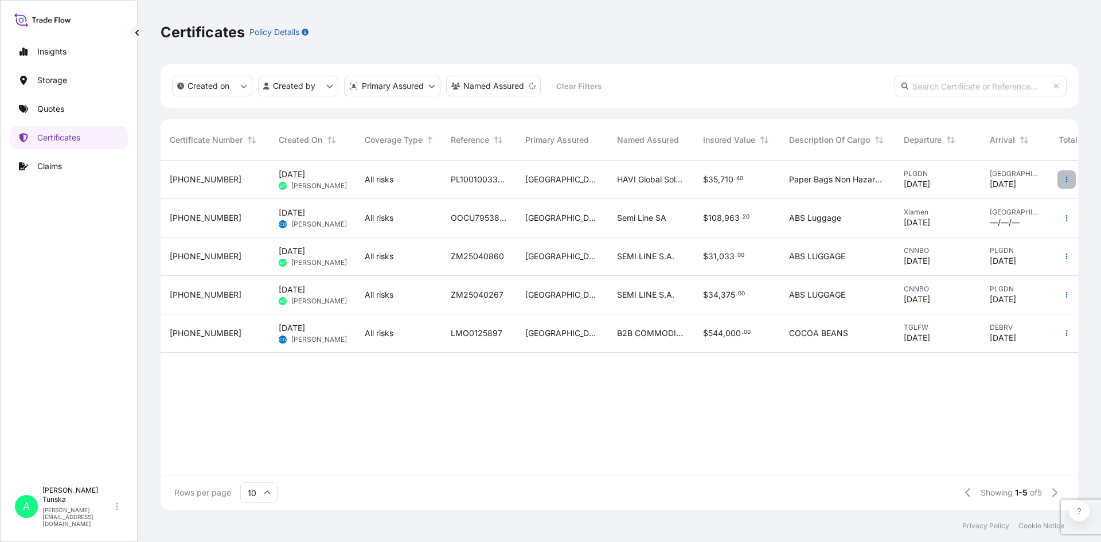
click at [1069, 180] on icon "button" at bounding box center [1066, 179] width 7 height 7
click at [1021, 204] on p "Download certificate" at bounding box center [1011, 202] width 77 height 11
